Goal: Browse casually

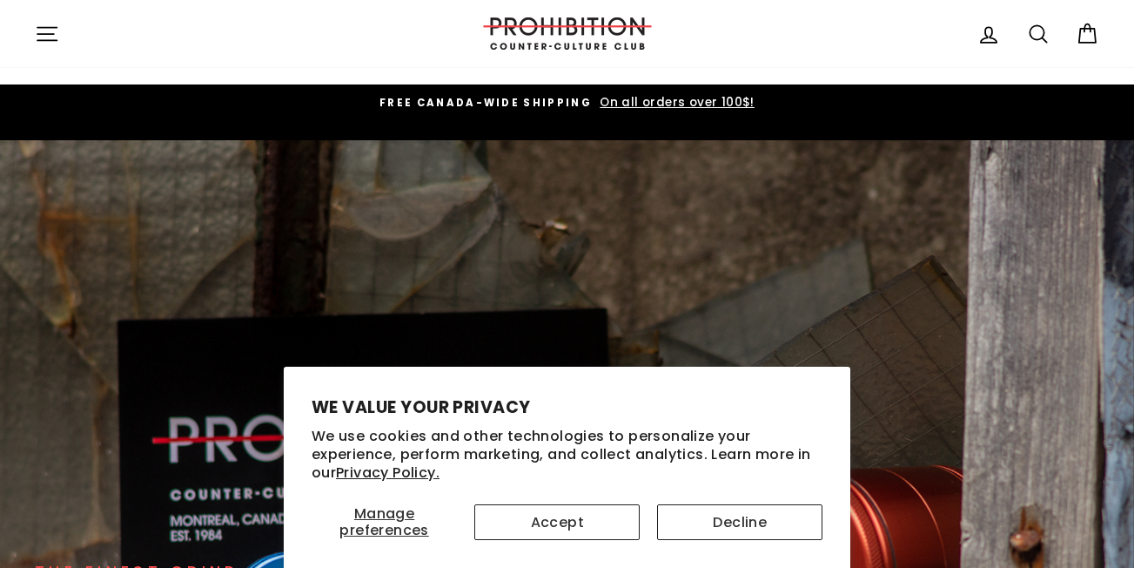
scroll to position [174, 0]
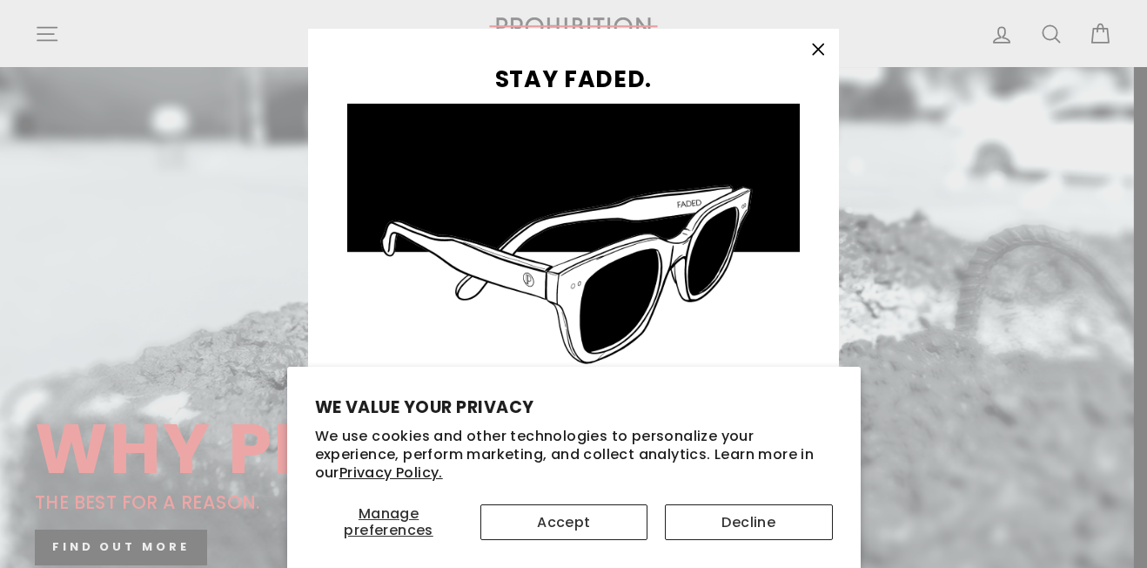
click at [831, 51] on icon "button" at bounding box center [818, 49] width 24 height 24
